Goal: Task Accomplishment & Management: Complete application form

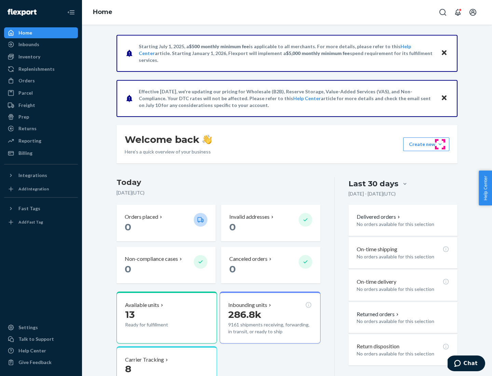
click at [440, 144] on button "Create new Create new inbound Create new order Create new product" at bounding box center [426, 144] width 46 height 14
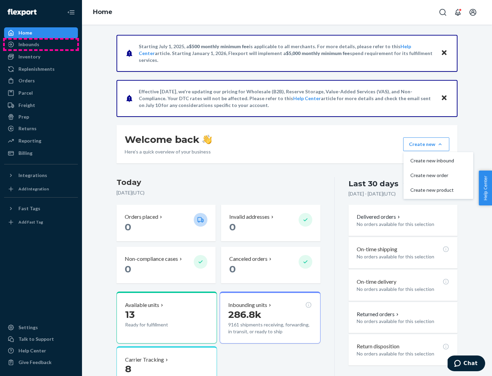
click at [41, 44] on div "Inbounds" at bounding box center [41, 45] width 72 height 10
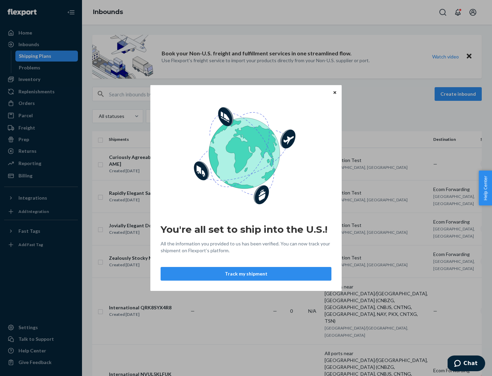
click at [246, 274] on button "Track my shipment" at bounding box center [246, 274] width 171 height 14
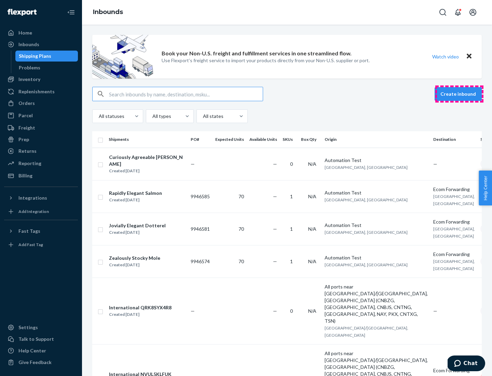
click at [459, 94] on button "Create inbound" at bounding box center [458, 94] width 47 height 14
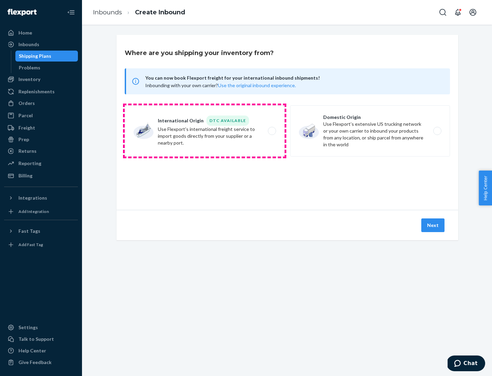
click at [205, 131] on label "International Origin DTC Available Use Flexport's international freight service…" at bounding box center [205, 130] width 160 height 51
click at [272, 131] on input "International Origin DTC Available Use Flexport's international freight service…" at bounding box center [274, 131] width 4 height 4
radio input "true"
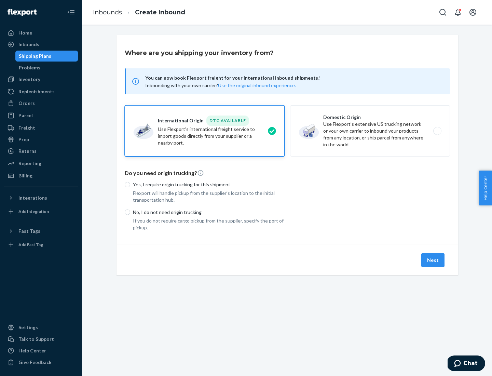
click at [209, 212] on p "No, I do not need origin trucking" at bounding box center [209, 212] width 152 height 7
click at [130, 212] on input "No, I do not need origin trucking" at bounding box center [127, 211] width 5 height 5
radio input "true"
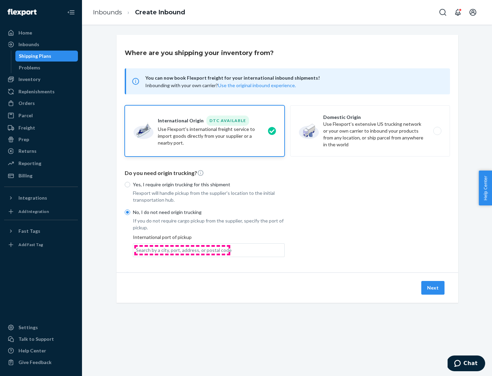
click at [182, 250] on div "Search by a city, port, address, or postal code" at bounding box center [184, 250] width 96 height 7
click at [137, 250] on input "Search by a city, port, address, or postal code" at bounding box center [136, 250] width 1 height 7
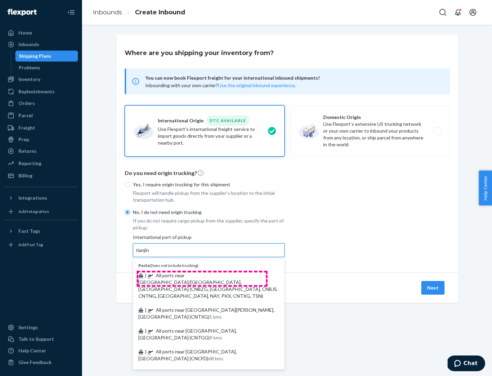
click at [202, 275] on span "| All ports near [GEOGRAPHIC_DATA]/[GEOGRAPHIC_DATA], [GEOGRAPHIC_DATA] (CNBZG,…" at bounding box center [207, 285] width 139 height 26
click at [150, 253] on input "tianjin" at bounding box center [143, 250] width 14 height 7
type input "All ports near [GEOGRAPHIC_DATA]/[GEOGRAPHIC_DATA], [GEOGRAPHIC_DATA] (CNBZG, […"
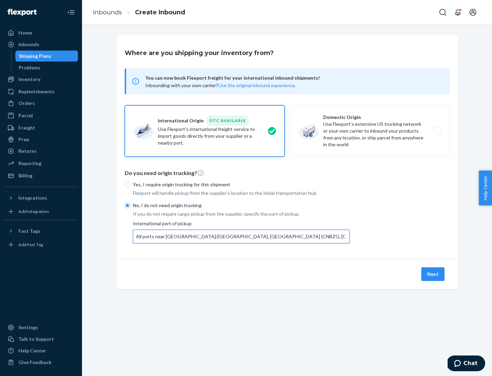
click at [433, 274] on button "Next" at bounding box center [432, 274] width 23 height 14
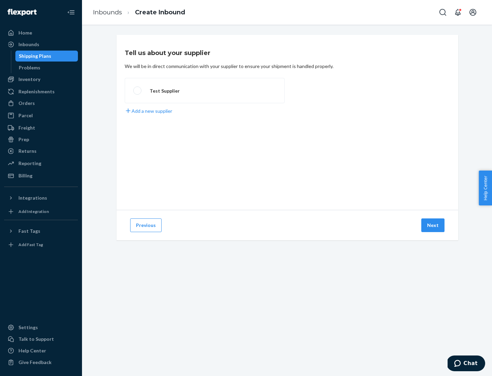
click at [205, 91] on label "Test Supplier" at bounding box center [205, 90] width 160 height 25
click at [138, 91] on input "Test Supplier" at bounding box center [135, 90] width 4 height 4
radio input "true"
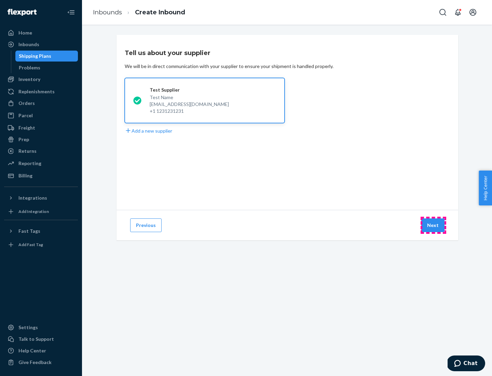
click at [433, 225] on button "Next" at bounding box center [432, 225] width 23 height 14
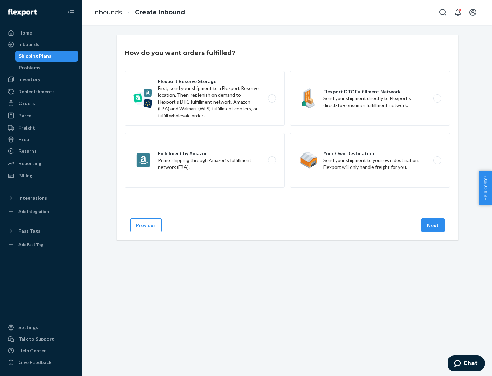
click at [205, 98] on label "Flexport Reserve Storage First, send your shipment to a Flexport Reserve locati…" at bounding box center [205, 98] width 160 height 55
click at [272, 98] on input "Flexport Reserve Storage First, send your shipment to a Flexport Reserve locati…" at bounding box center [274, 98] width 4 height 4
radio input "true"
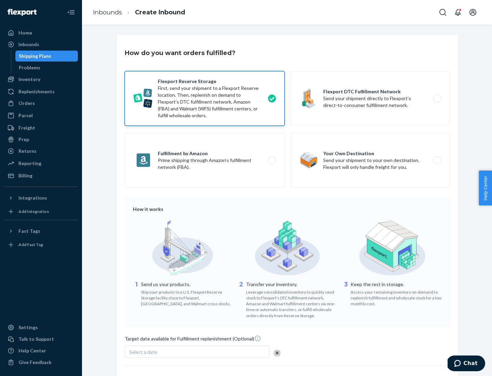
scroll to position [56, 0]
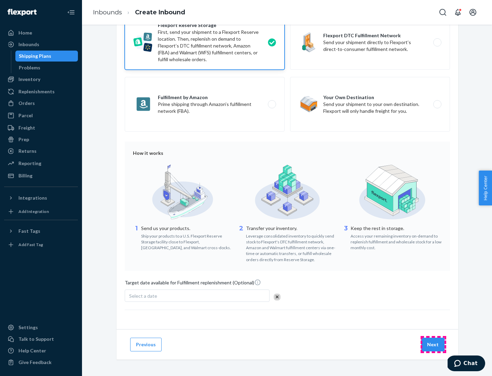
click at [433, 344] on button "Next" at bounding box center [432, 345] width 23 height 14
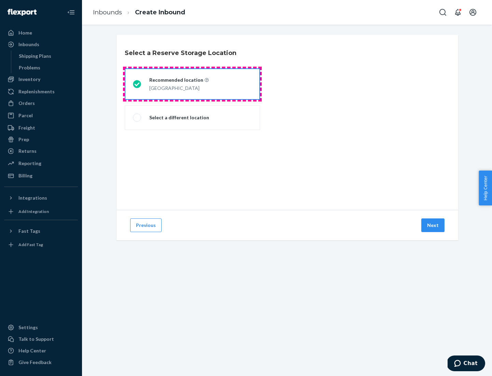
click at [192, 84] on div "[GEOGRAPHIC_DATA]" at bounding box center [178, 87] width 59 height 8
click at [137, 84] on input "Recommended location [GEOGRAPHIC_DATA]" at bounding box center [135, 84] width 4 height 4
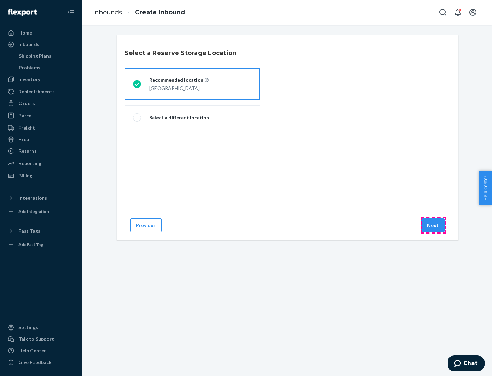
click at [433, 225] on button "Next" at bounding box center [432, 225] width 23 height 14
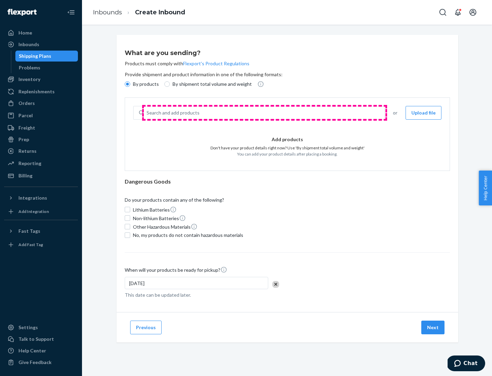
click at [264, 113] on div "Search and add products" at bounding box center [264, 113] width 240 height 12
click at [147, 113] on input "Search and add products" at bounding box center [147, 112] width 1 height 7
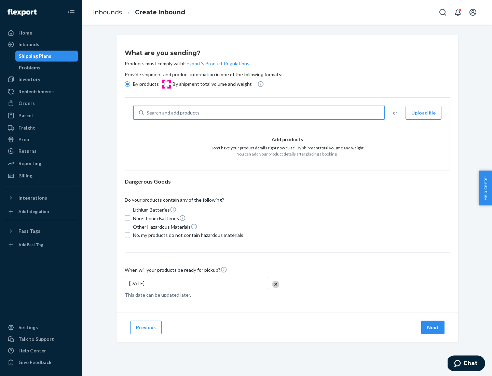
click at [166, 84] on input "By shipment total volume and weight" at bounding box center [166, 83] width 5 height 5
radio input "true"
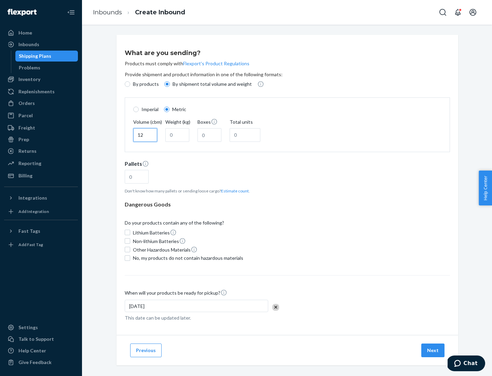
type input "12"
type input "22"
type input "222"
type input "121"
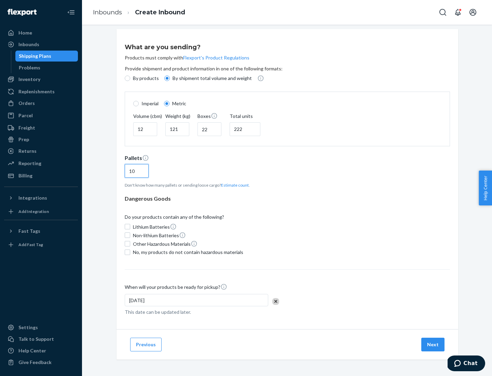
type input "10"
click at [187, 252] on span "No, my products do not contain hazardous materials" at bounding box center [188, 252] width 110 height 7
click at [130, 252] on input "No, my products do not contain hazardous materials" at bounding box center [127, 251] width 5 height 5
checkbox input "true"
click at [433, 344] on button "Next" at bounding box center [432, 345] width 23 height 14
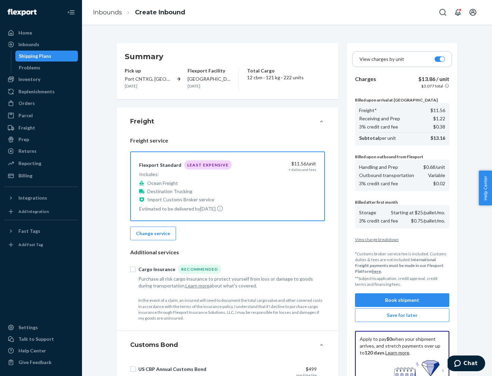
scroll to position [100, 0]
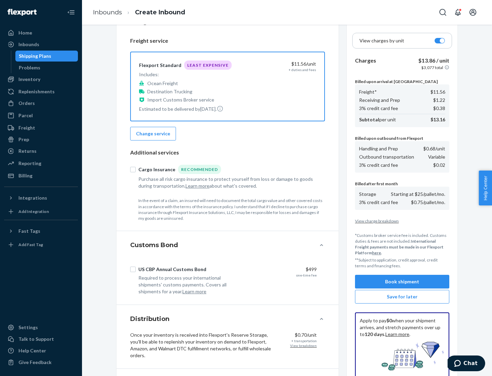
click at [402, 281] on button "Book shipment" at bounding box center [402, 282] width 94 height 14
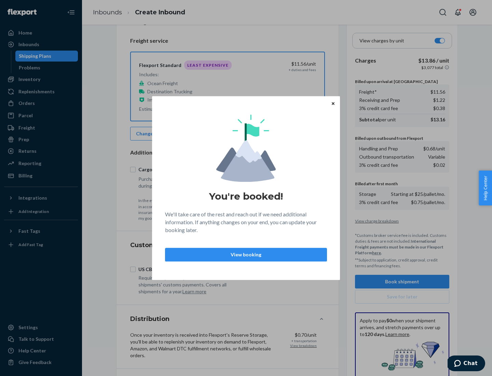
click at [246, 254] on p "View booking" at bounding box center [246, 254] width 150 height 7
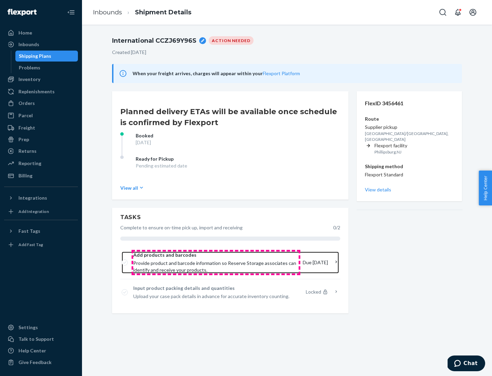
click at [216, 262] on span "Provide product and barcode information so Reserve Storage associates can ident…" at bounding box center [215, 267] width 164 height 14
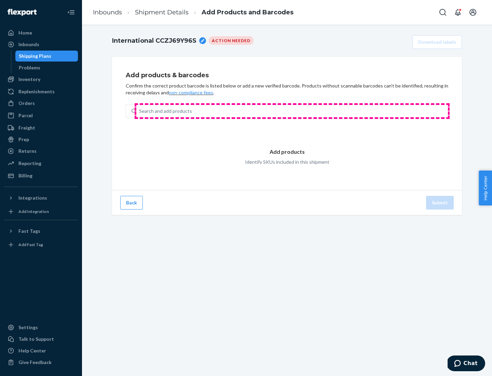
click at [292, 111] on div "Search and add products" at bounding box center [292, 111] width 312 height 12
click at [140, 111] on input "Search and add products" at bounding box center [139, 111] width 1 height 7
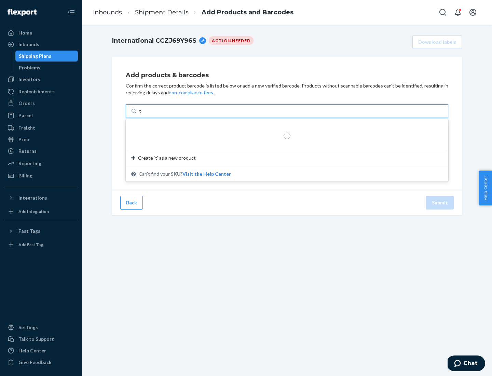
type input "test"
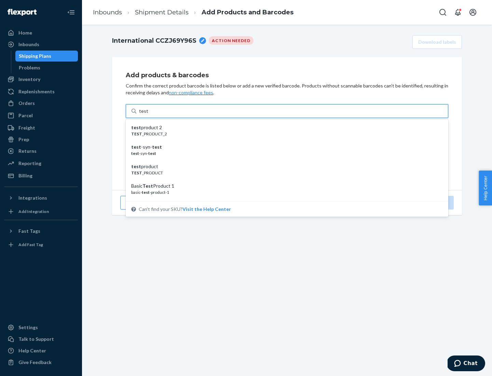
scroll to position [26, 0]
click at [284, 160] on div "Basic Test Product 1" at bounding box center [284, 160] width 306 height 7
click at [148, 114] on input "test" at bounding box center [143, 111] width 9 height 7
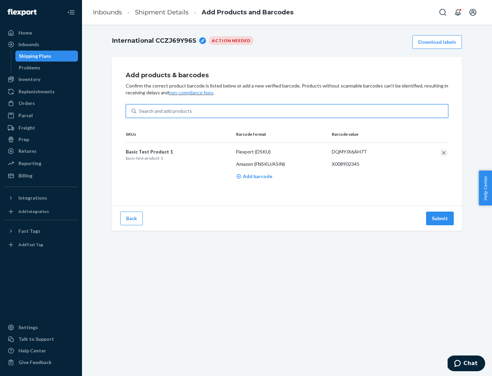
click at [440, 218] on button "Submit" at bounding box center [440, 218] width 28 height 14
